Goal: Find contact information: Find contact information

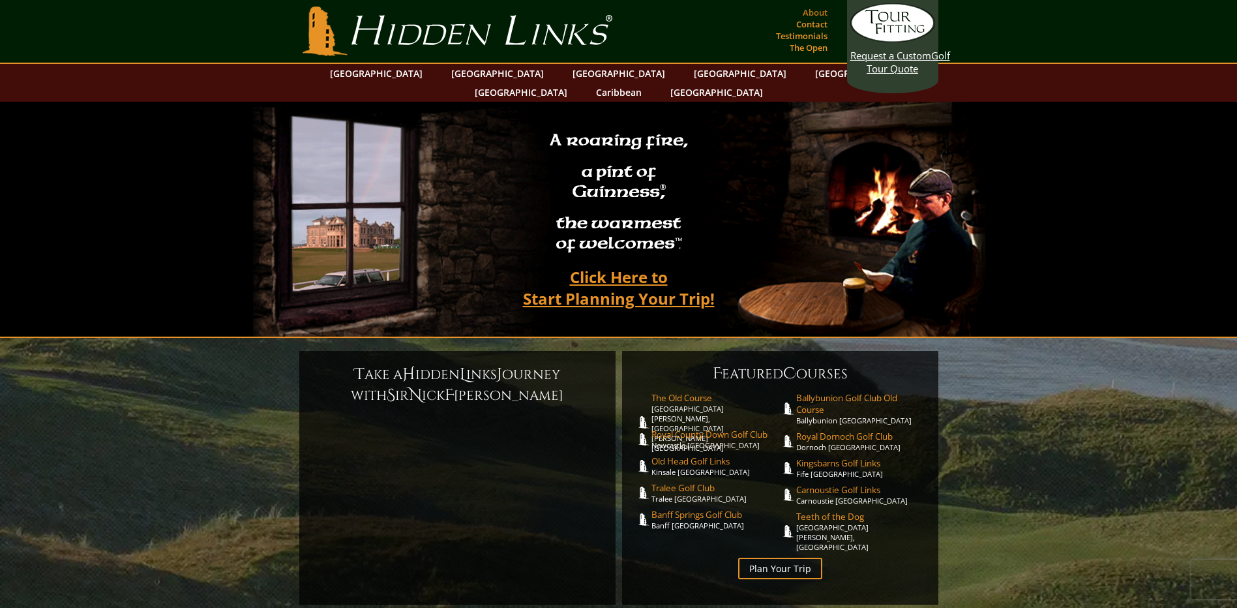
click at [814, 12] on link "About" at bounding box center [814, 12] width 31 height 18
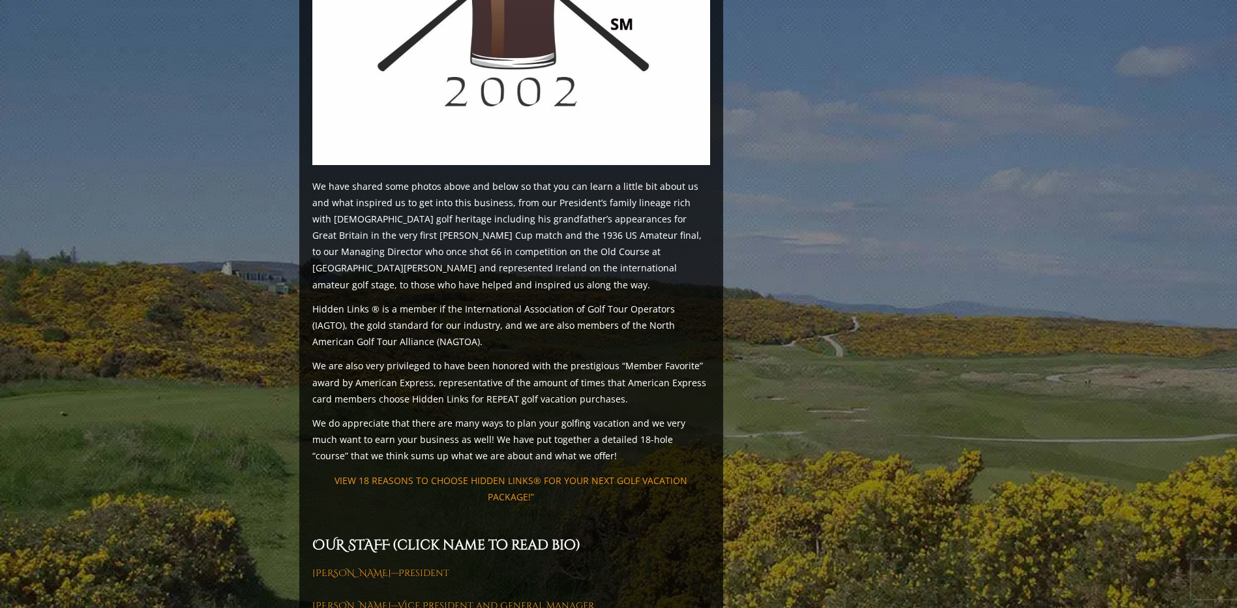
scroll to position [1499, 0]
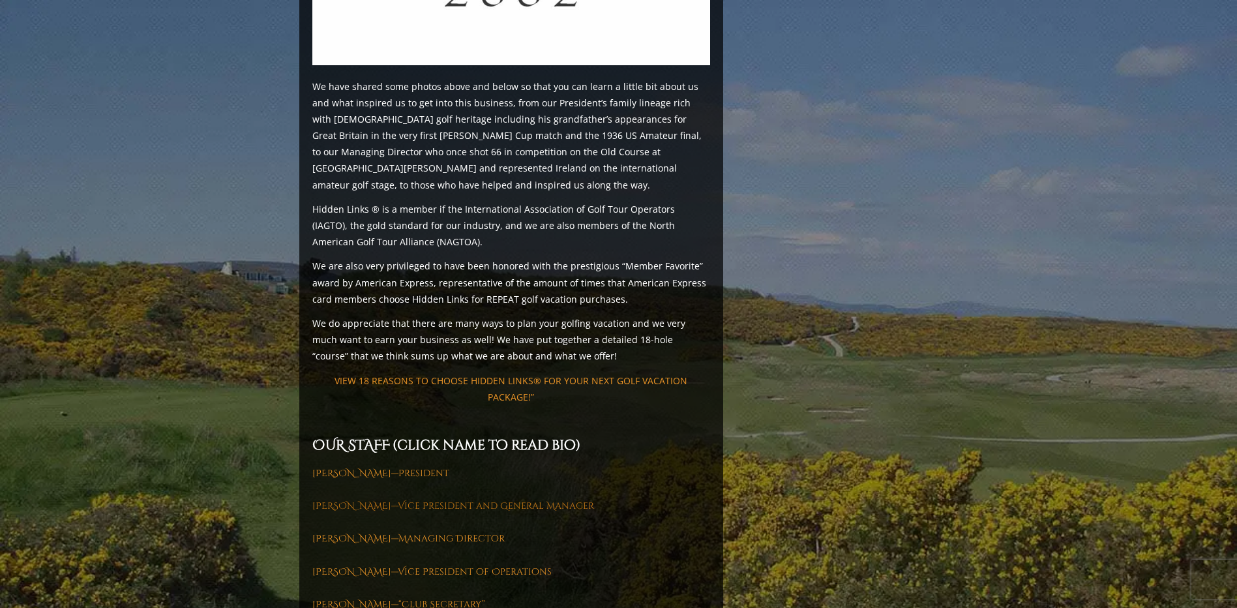
click at [346, 499] on link "[PERSON_NAME]—Vice President and General Manager" at bounding box center [453, 505] width 282 height 12
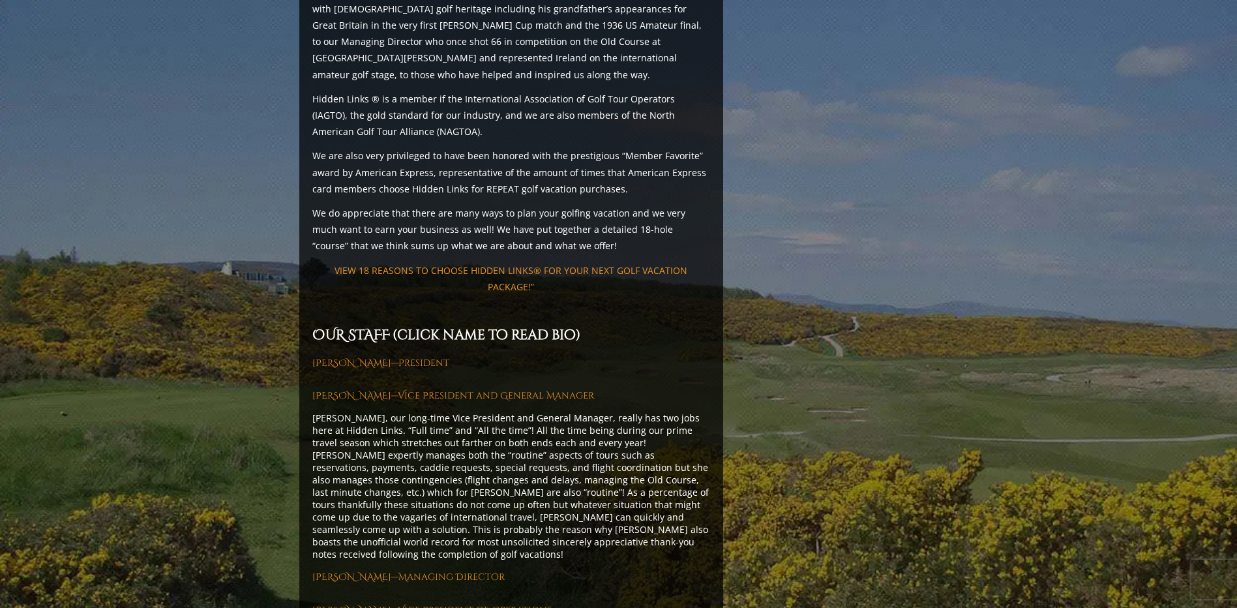
scroll to position [1630, 0]
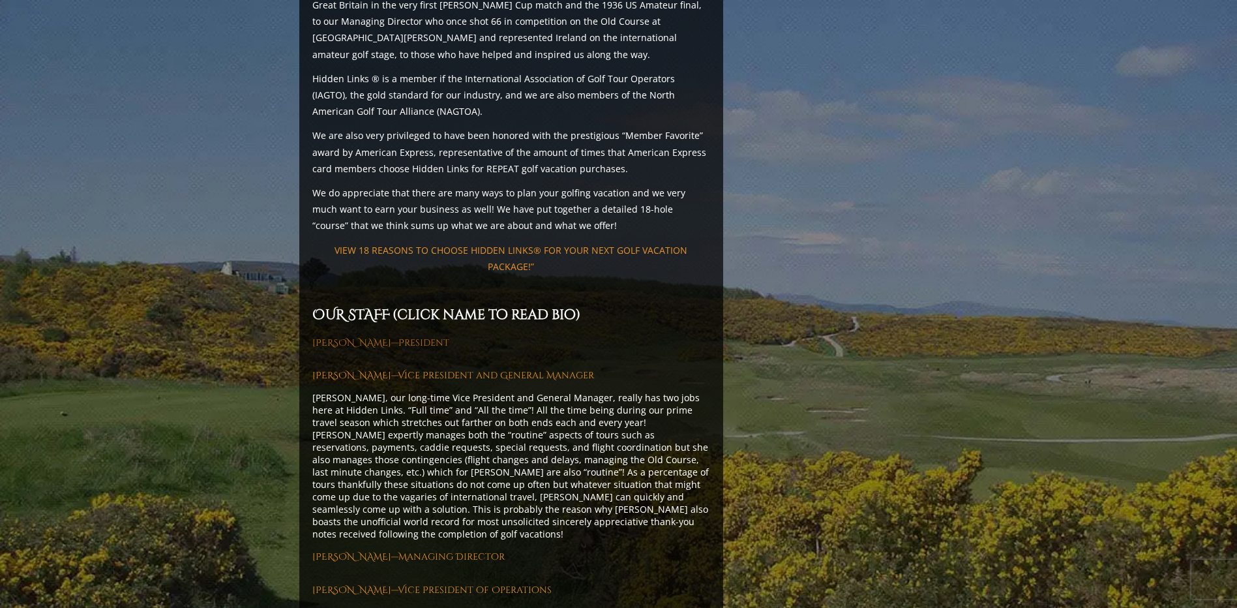
click at [359, 336] on link "[PERSON_NAME]—President" at bounding box center [380, 342] width 137 height 12
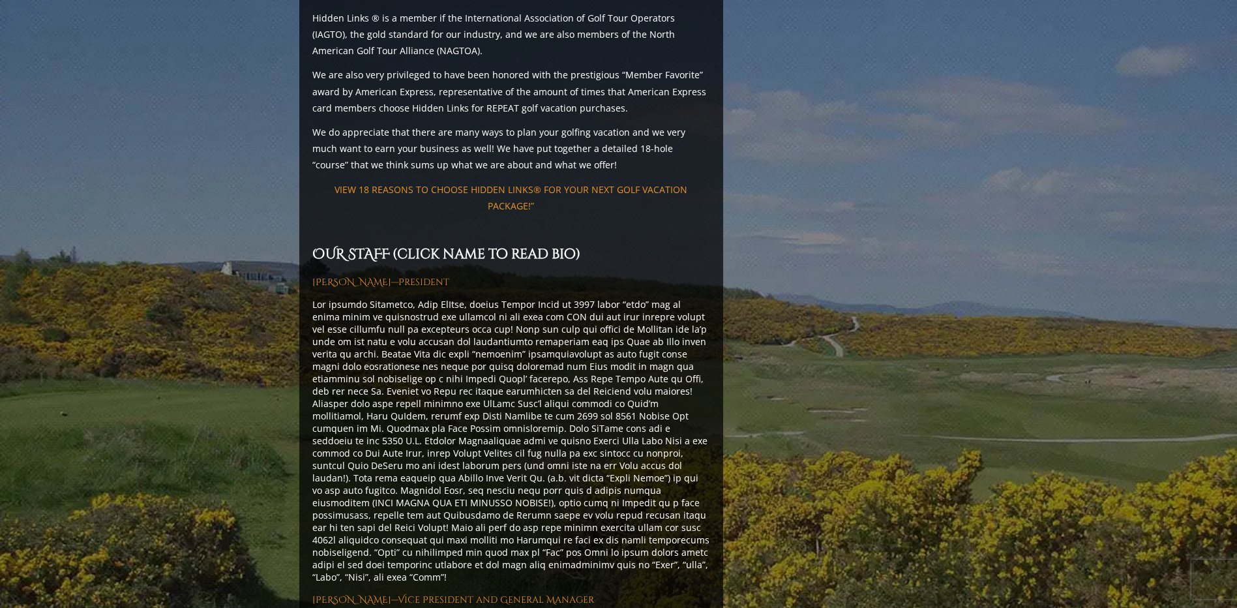
scroll to position [1760, 0]
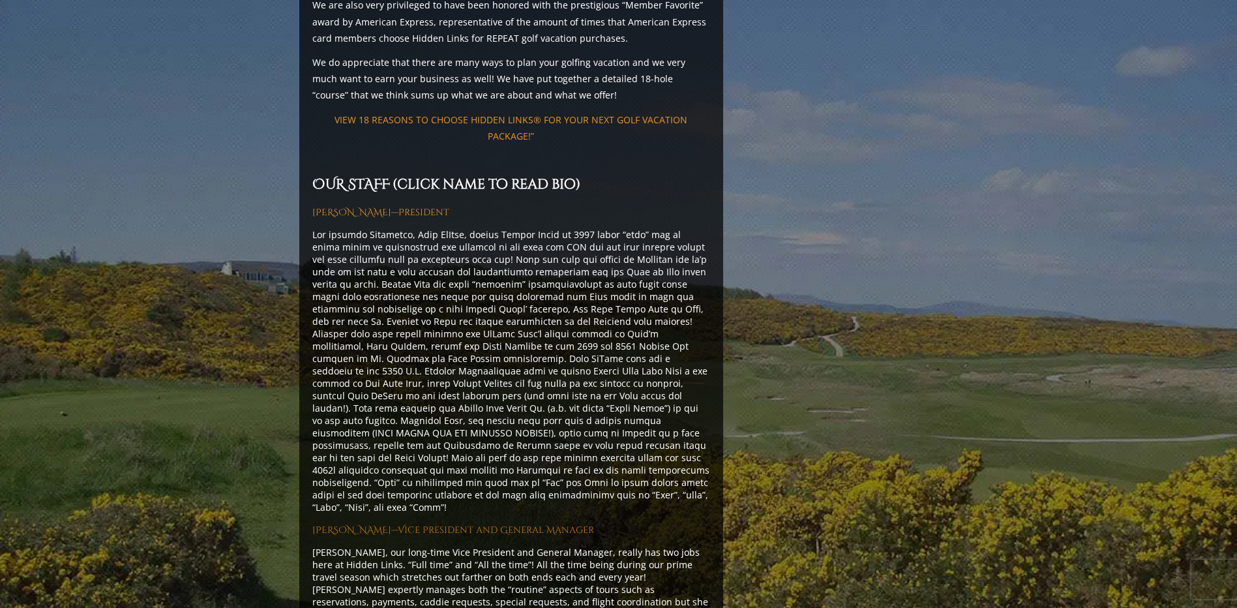
click at [348, 523] on link "[PERSON_NAME]—Vice President and General Manager" at bounding box center [453, 529] width 282 height 12
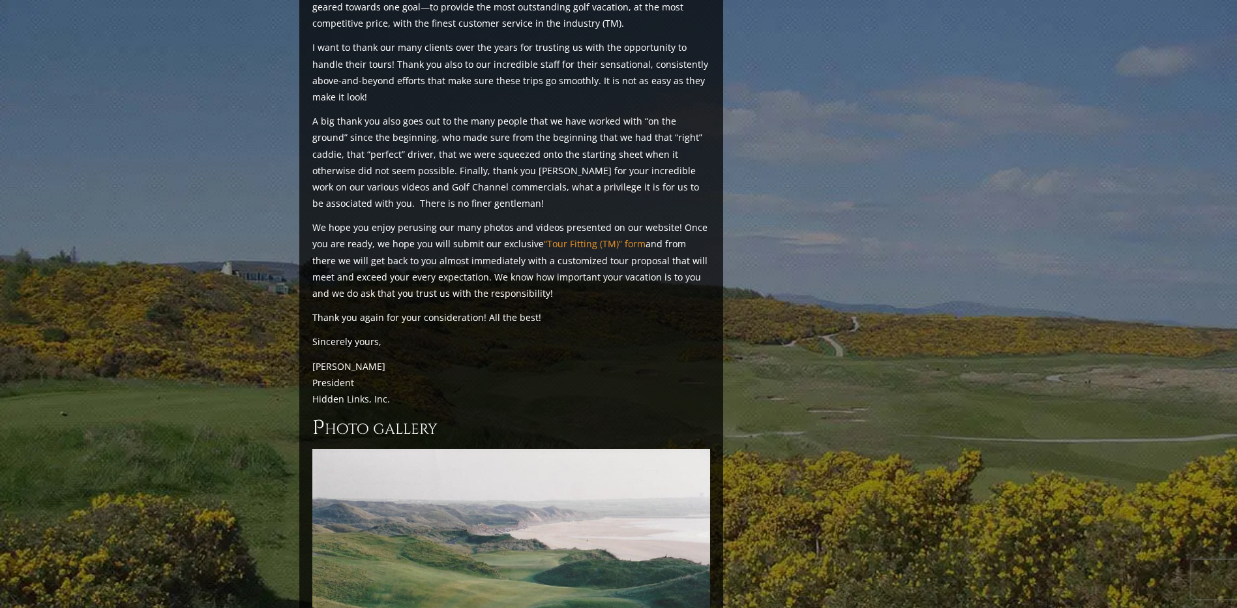
scroll to position [3064, 0]
